Goal: Information Seeking & Learning: Learn about a topic

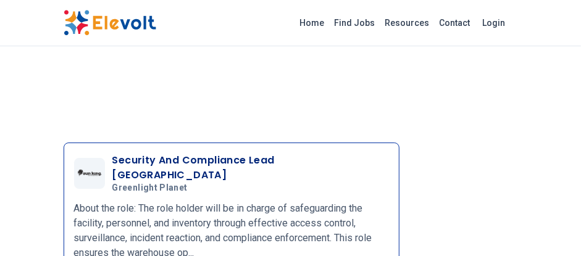
scroll to position [1789, 0]
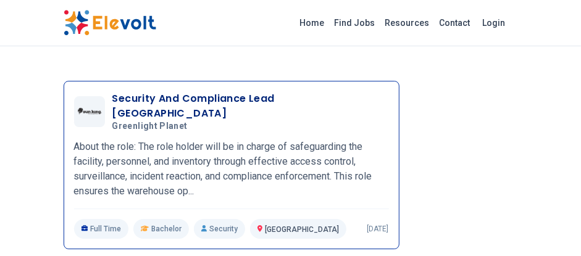
click at [242, 101] on h3 "Security And Compliance Lead [GEOGRAPHIC_DATA]" at bounding box center [250, 106] width 276 height 30
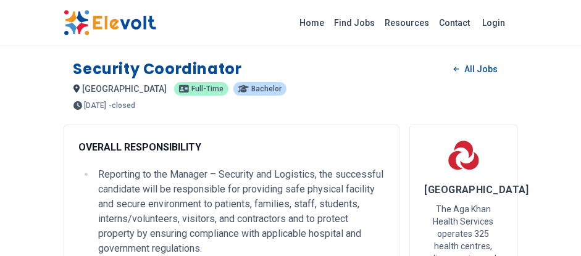
scroll to position [185, 0]
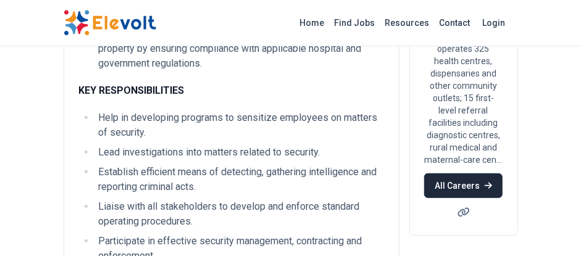
click at [461, 198] on link "All Careers" at bounding box center [463, 185] width 78 height 25
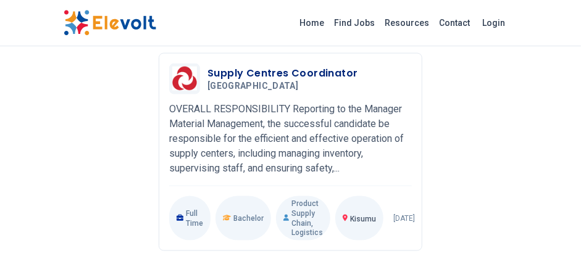
scroll to position [740, 0]
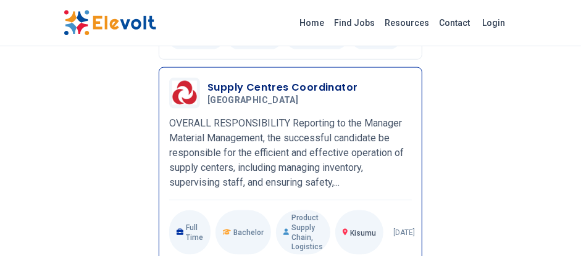
click at [270, 95] on h3 "Supply Centres Coordinator" at bounding box center [282, 87] width 150 height 15
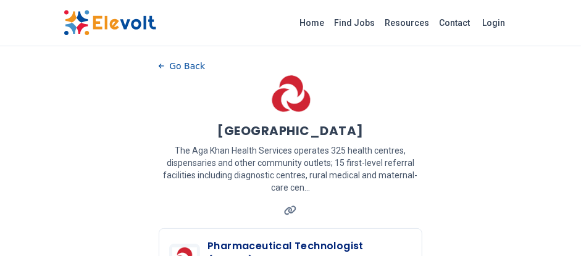
scroll to position [0, 0]
